Goal: Transaction & Acquisition: Subscribe to service/newsletter

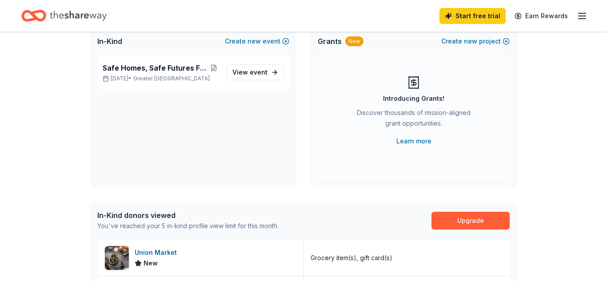
scroll to position [63, 0]
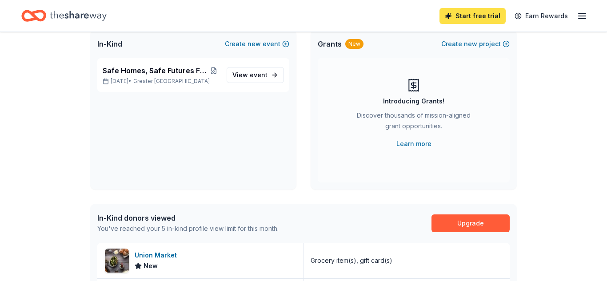
click at [477, 14] on link "Start free trial" at bounding box center [473, 16] width 66 height 16
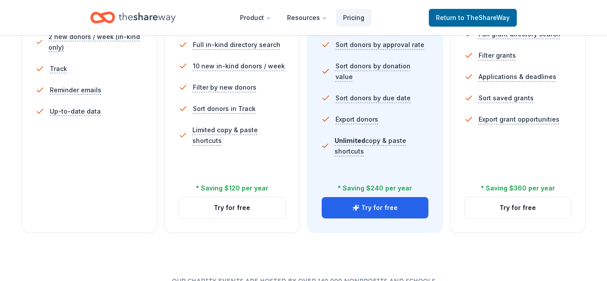
scroll to position [323, 0]
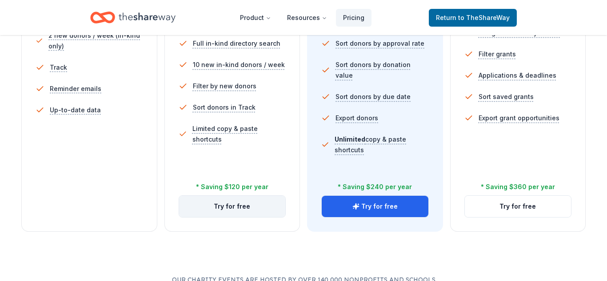
click at [235, 206] on button "Try for free" at bounding box center [232, 206] width 107 height 21
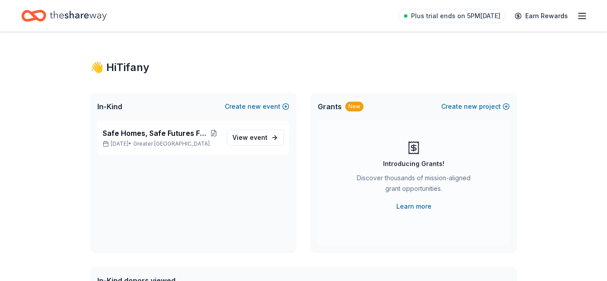
click at [97, 18] on icon "Home" at bounding box center [78, 16] width 57 height 18
click at [86, 17] on icon "Home" at bounding box center [78, 16] width 57 height 10
